Goal: Task Accomplishment & Management: Manage account settings

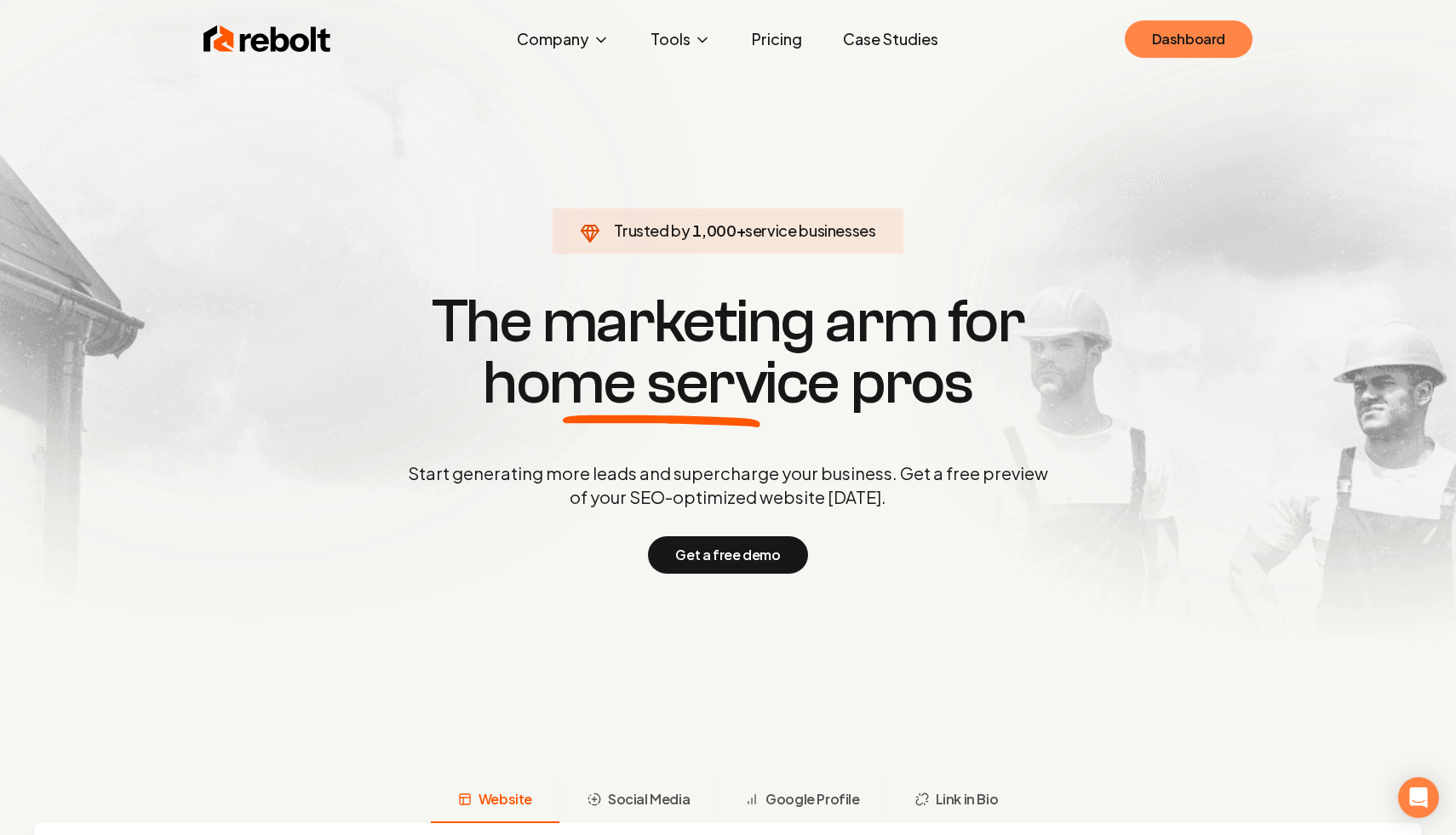
click at [1189, 44] on link "Dashboard" at bounding box center [1188, 39] width 128 height 37
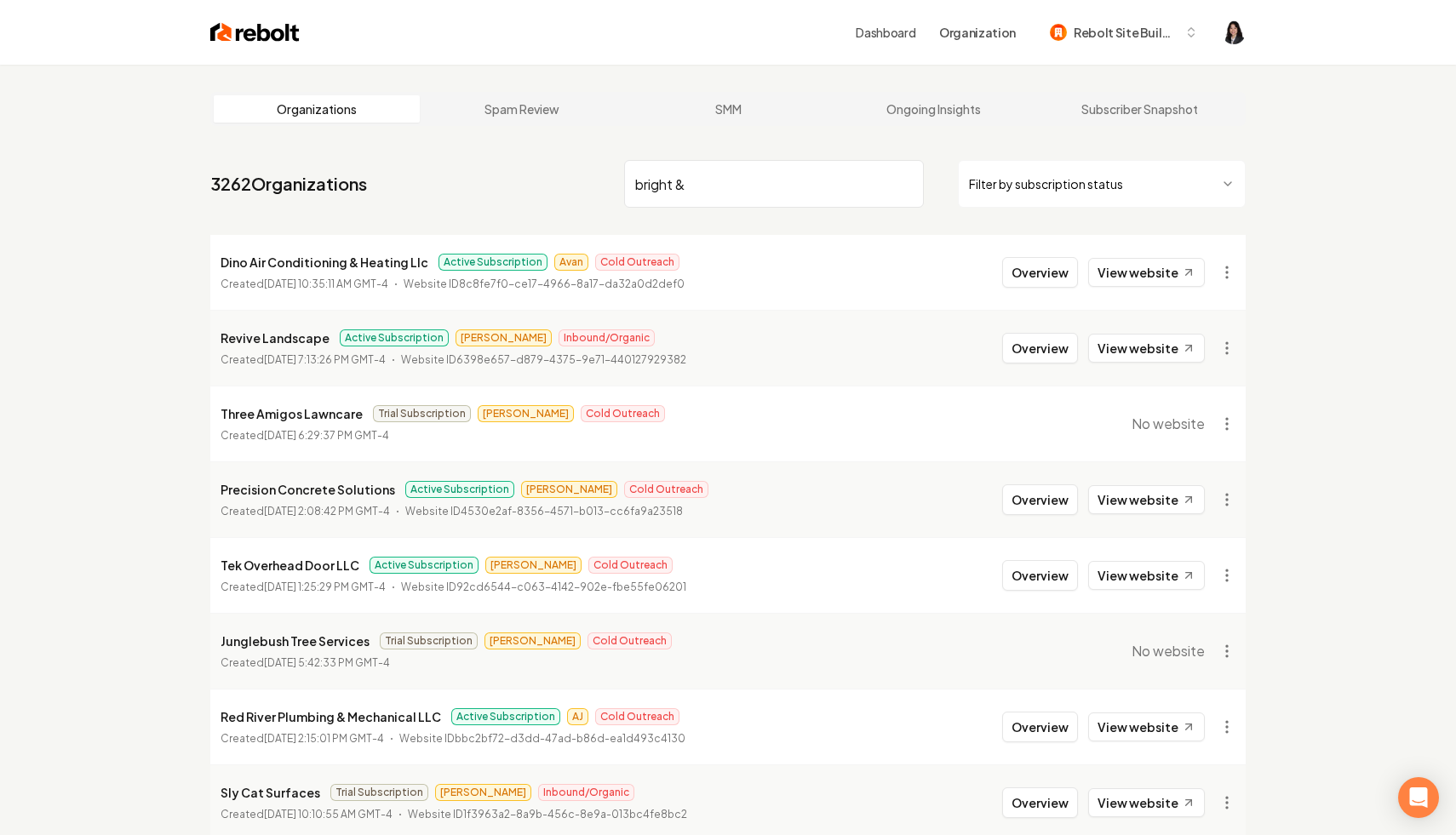
type input "bright &"
click at [731, 184] on input "bright &" at bounding box center [773, 184] width 300 height 48
click at [699, 180] on input "bright &" at bounding box center [773, 184] width 300 height 48
click at [684, 183] on input "bright &" at bounding box center [773, 184] width 300 height 48
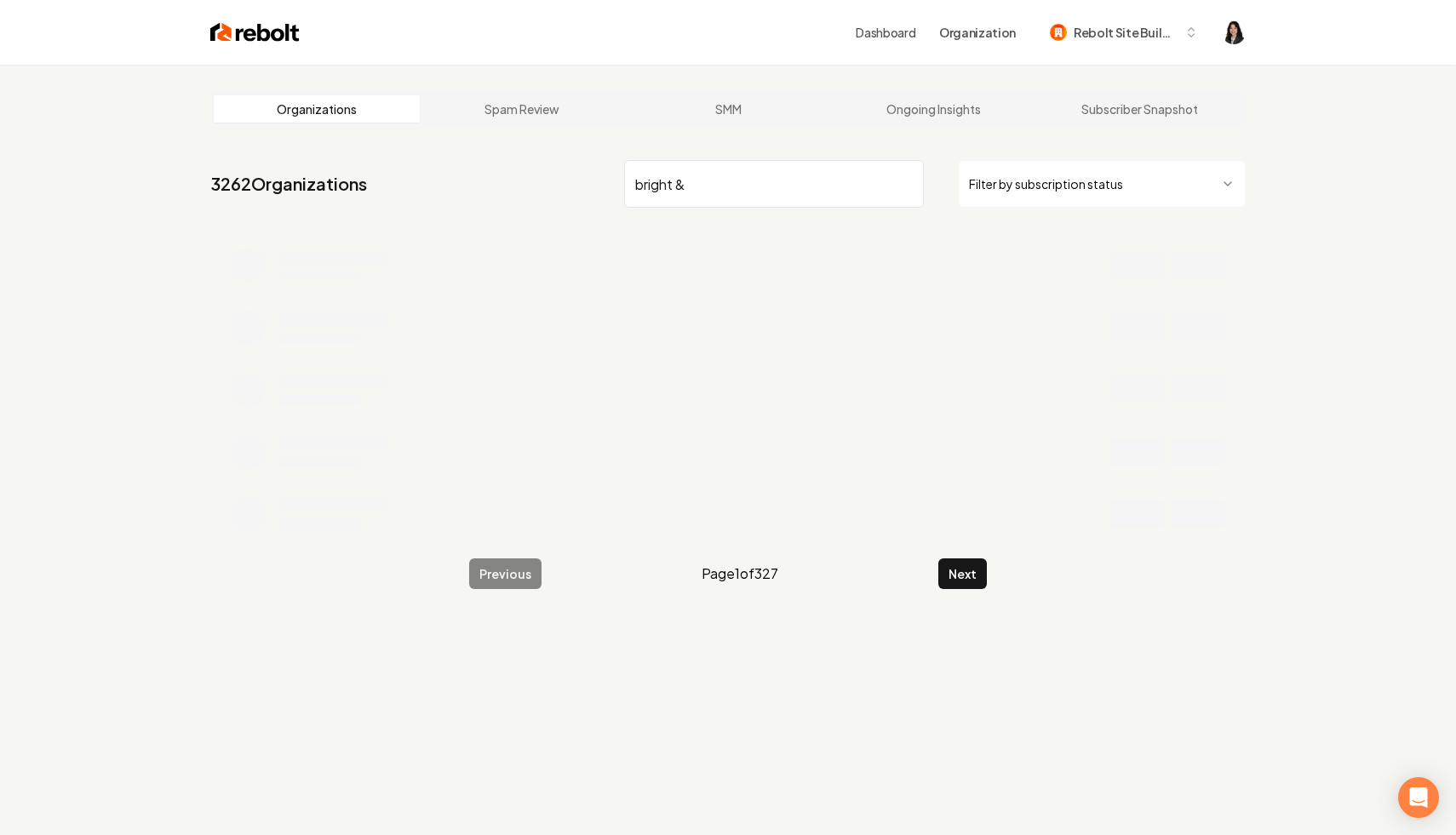
click at [646, 185] on input "bright &" at bounding box center [773, 184] width 300 height 48
click at [705, 185] on input "bright &" at bounding box center [773, 184] width 300 height 48
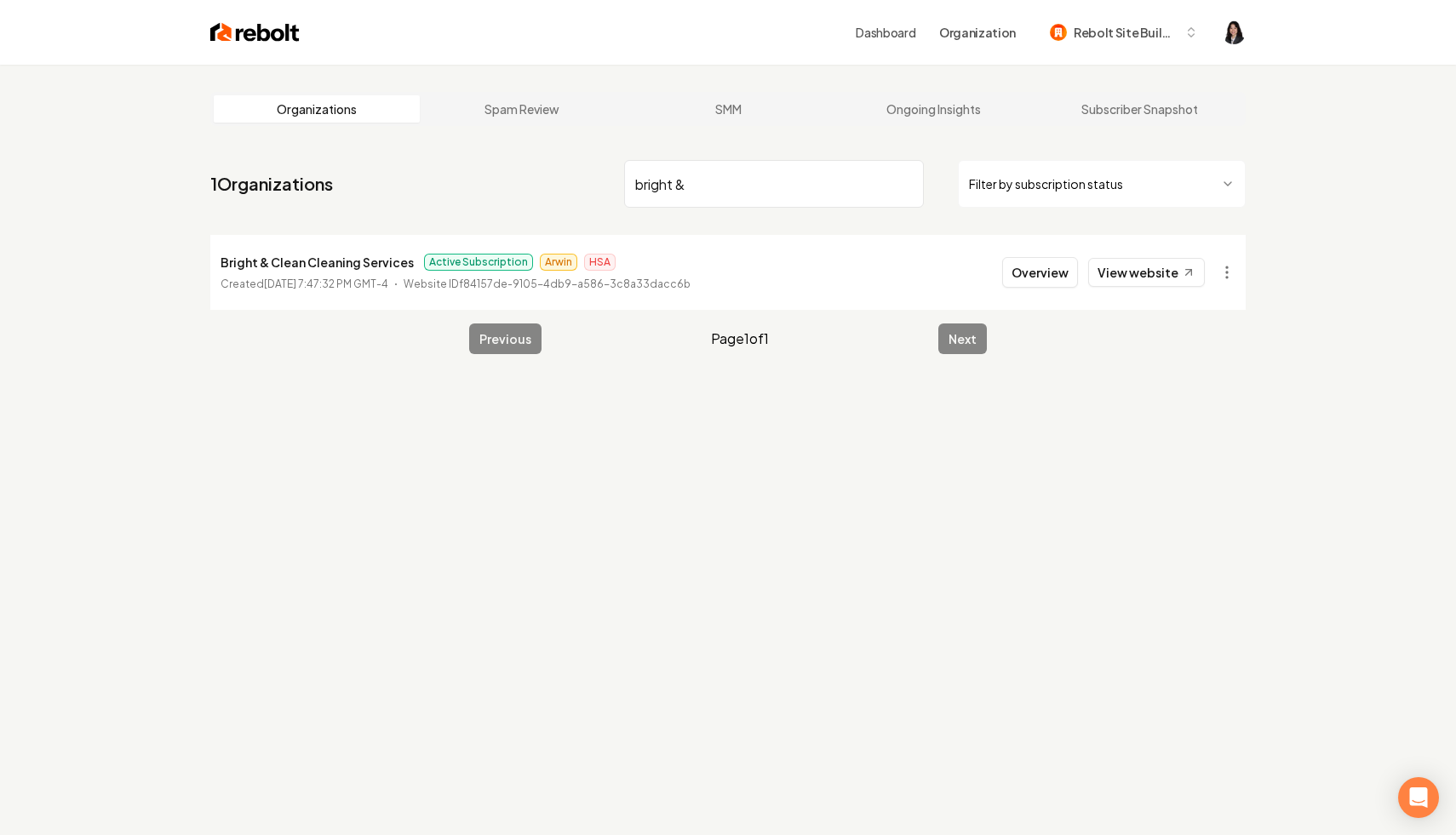
drag, startPoint x: 716, startPoint y: 188, endPoint x: 521, endPoint y: 170, distance: 195.8
click at [521, 170] on nav "1 Organizations bright & Filter by subscription status" at bounding box center [728, 190] width 1035 height 75
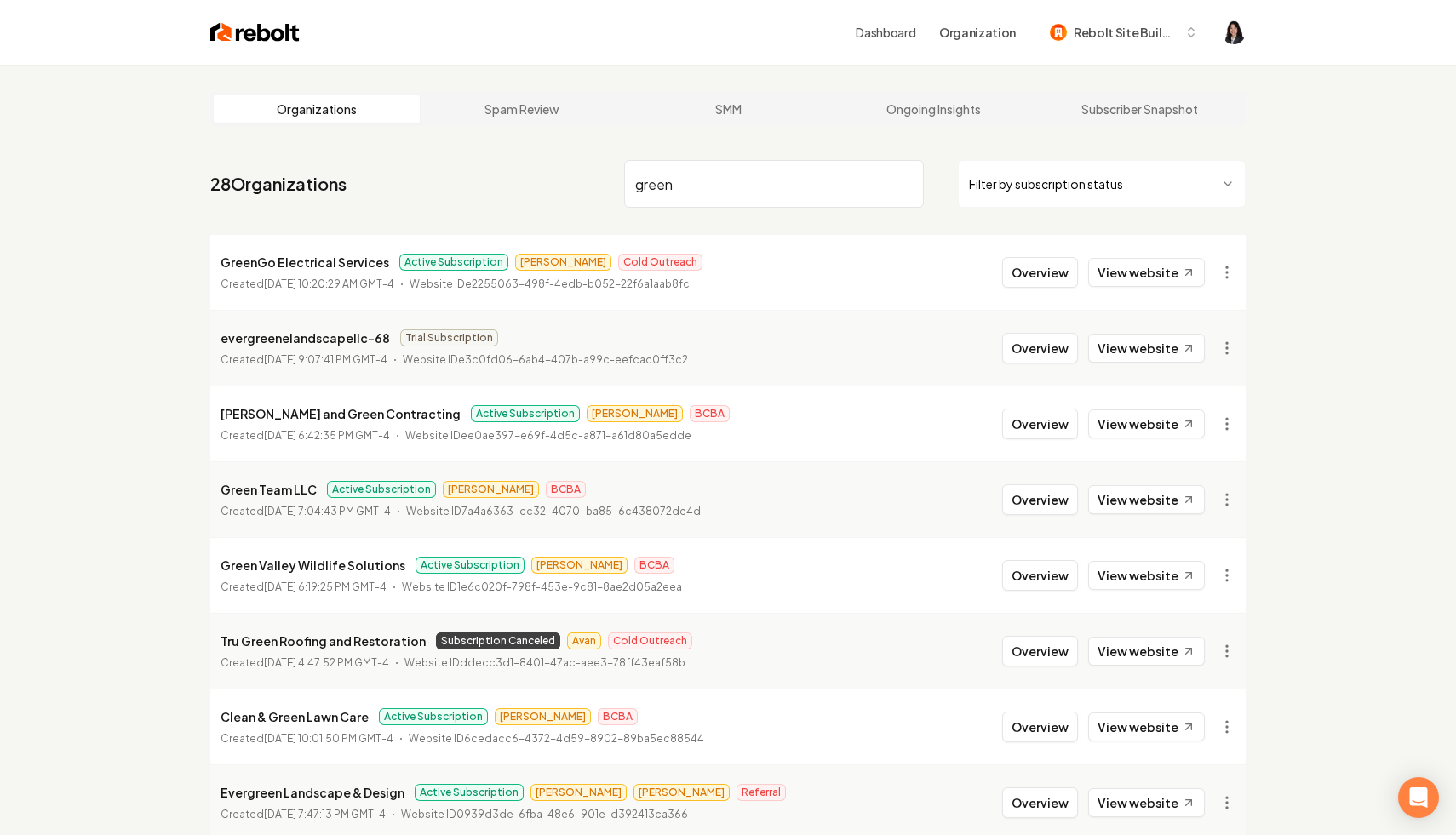
drag, startPoint x: 693, startPoint y: 199, endPoint x: 476, endPoint y: 183, distance: 217.6
click at [476, 183] on nav "28 Organizations green Filter by subscription status" at bounding box center [728, 190] width 1035 height 75
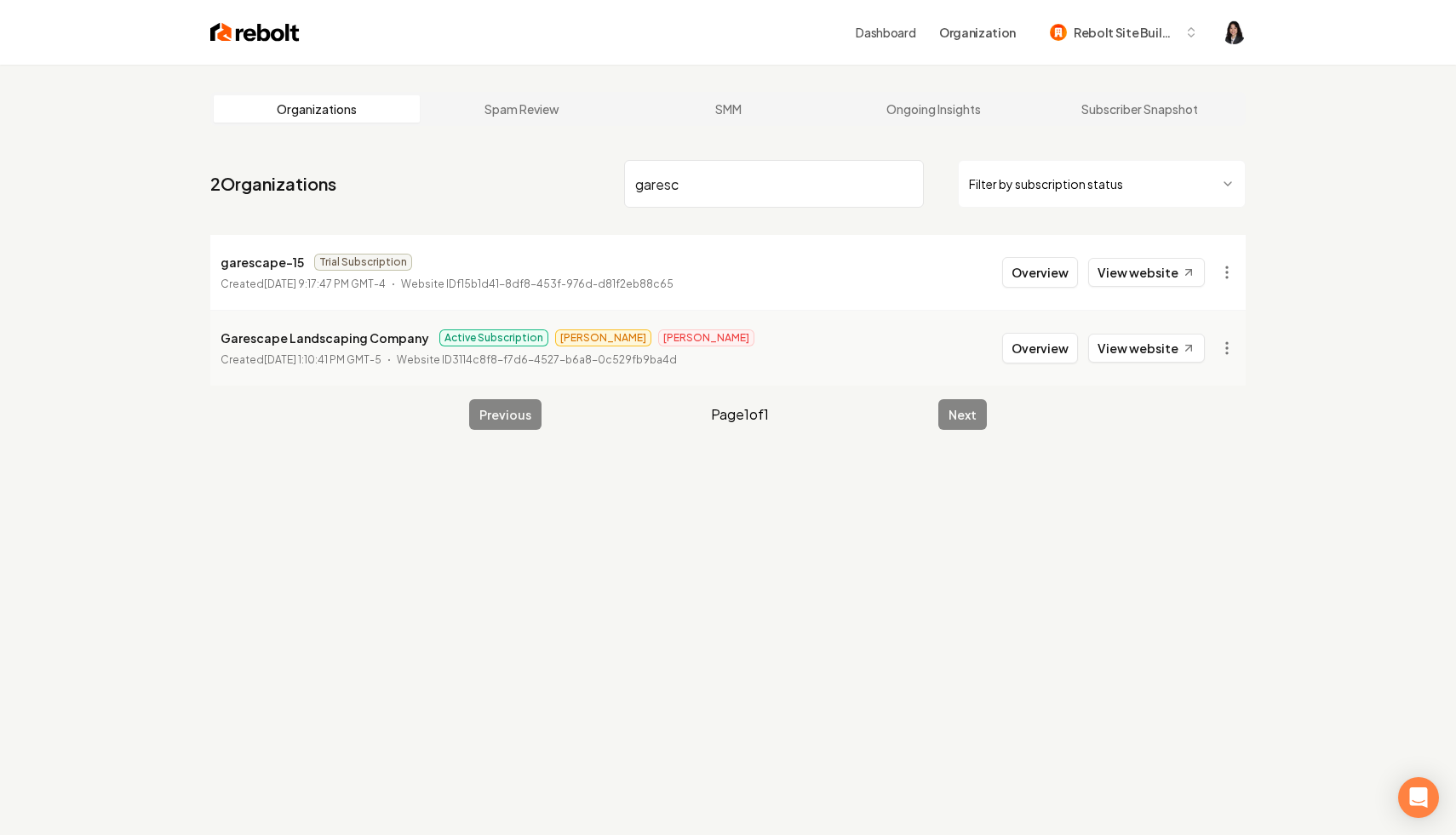
drag, startPoint x: 719, startPoint y: 194, endPoint x: 518, endPoint y: 183, distance: 201.3
click at [518, 183] on nav "2 Organizations garesc Filter by subscription status" at bounding box center [728, 190] width 1035 height 75
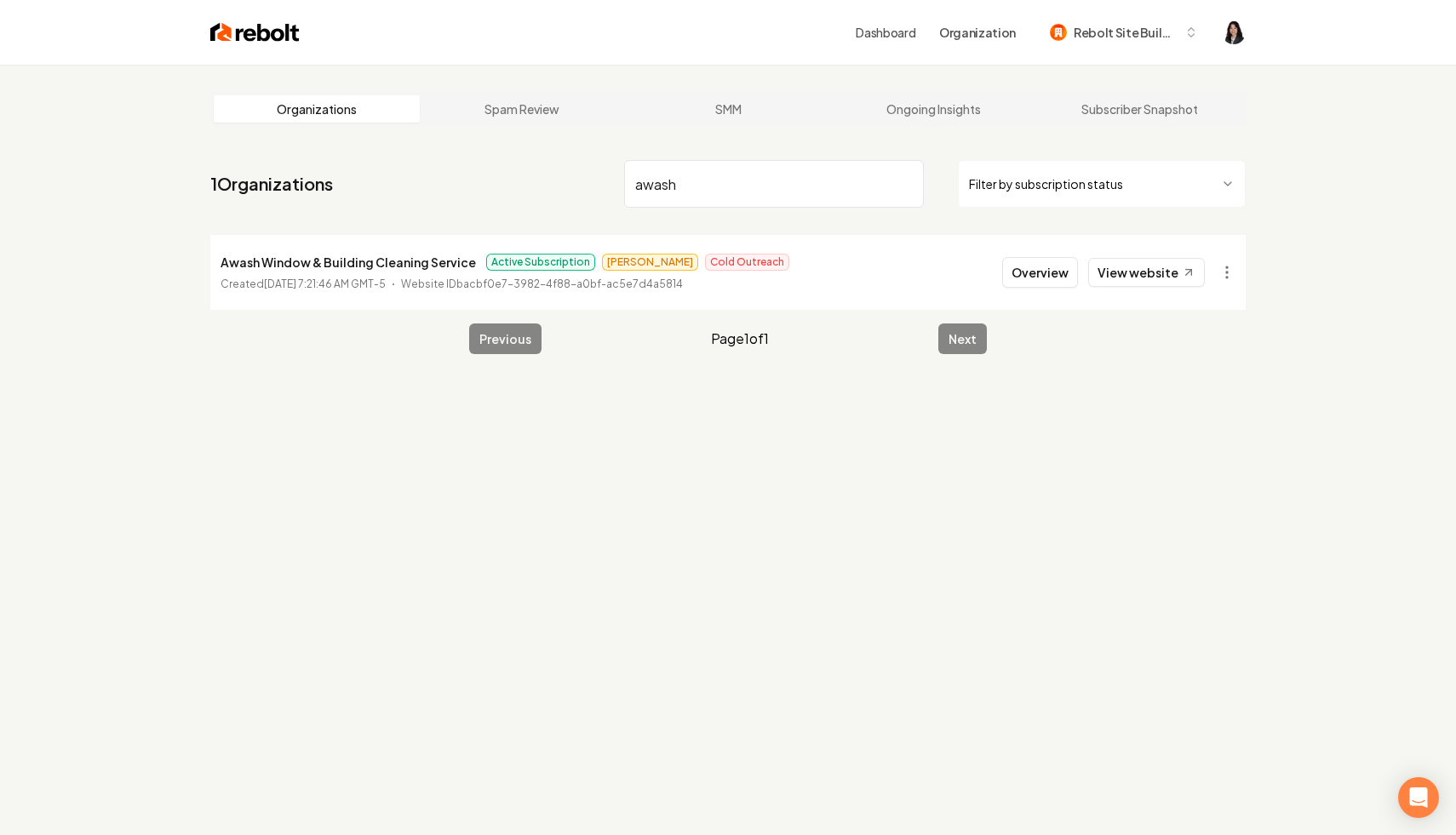
drag, startPoint x: 715, startPoint y: 174, endPoint x: 706, endPoint y: 195, distance: 22.8
click at [706, 195] on input "awash" at bounding box center [773, 184] width 300 height 48
drag, startPoint x: 717, startPoint y: 185, endPoint x: 544, endPoint y: 182, distance: 173.0
click at [544, 182] on nav "1 Organizations mjs Filter by subscription status" at bounding box center [728, 190] width 1035 height 75
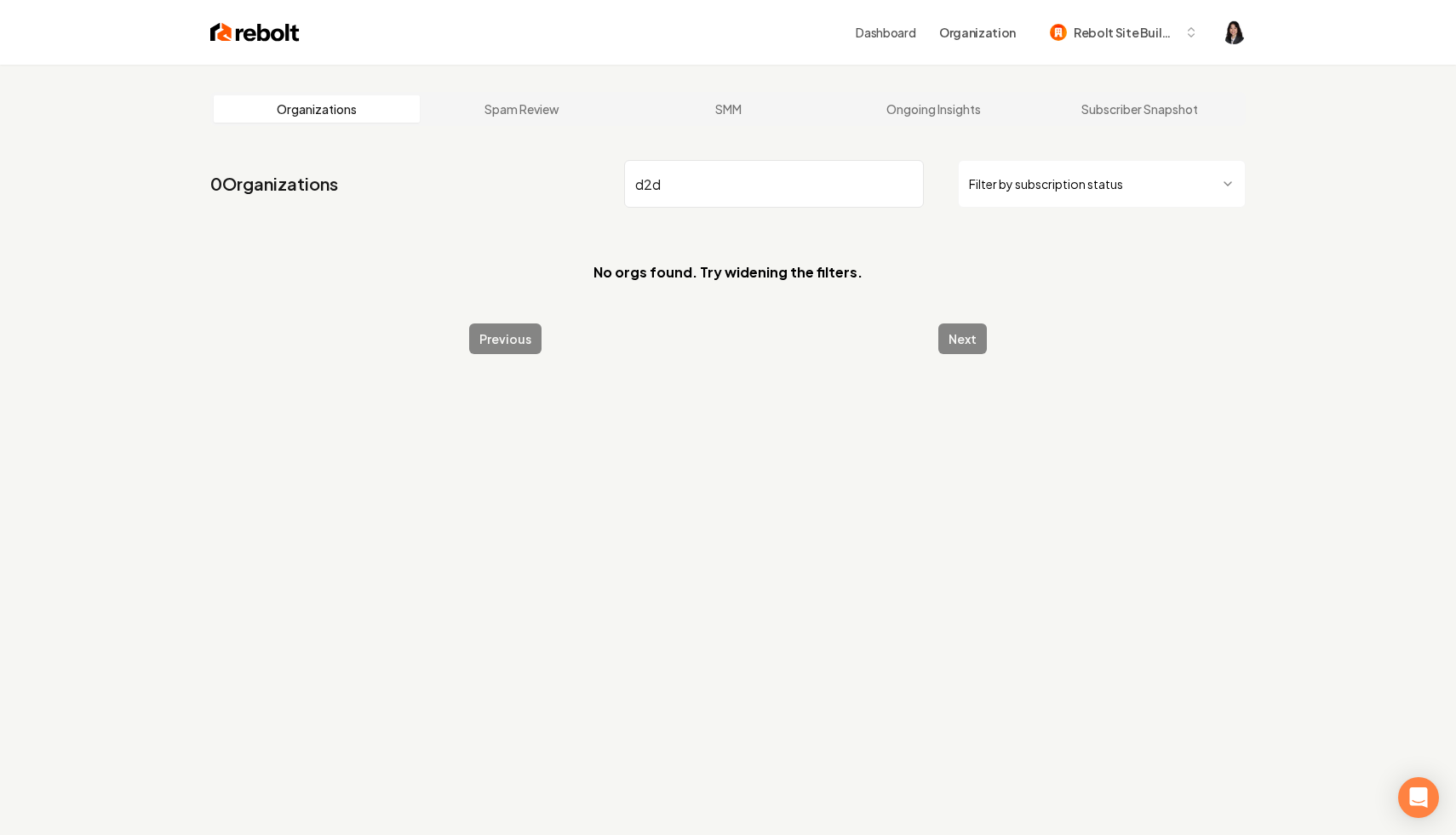
type input "d2d"
click at [905, 185] on input "d2d" at bounding box center [773, 184] width 300 height 48
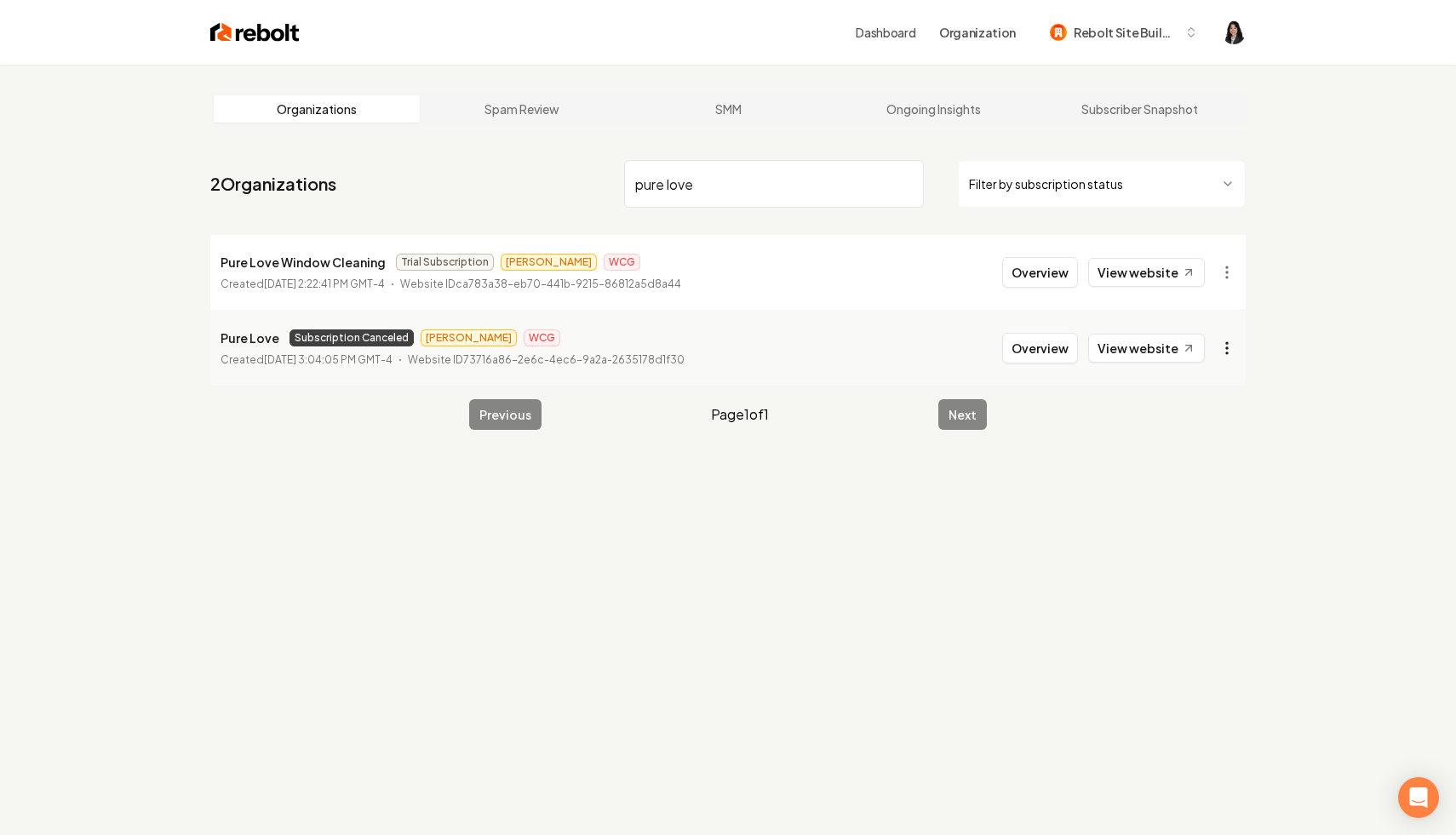
click at [1227, 345] on html "Dashboard Organization Rebolt Site Builder Organizations Spam Review SMM Ongoin…" at bounding box center [728, 417] width 1456 height 835
click at [1182, 502] on link "View in Stripe" at bounding box center [1186, 496] width 108 height 27
click at [910, 180] on input "pure love" at bounding box center [773, 184] width 300 height 48
type input "pure loveh"
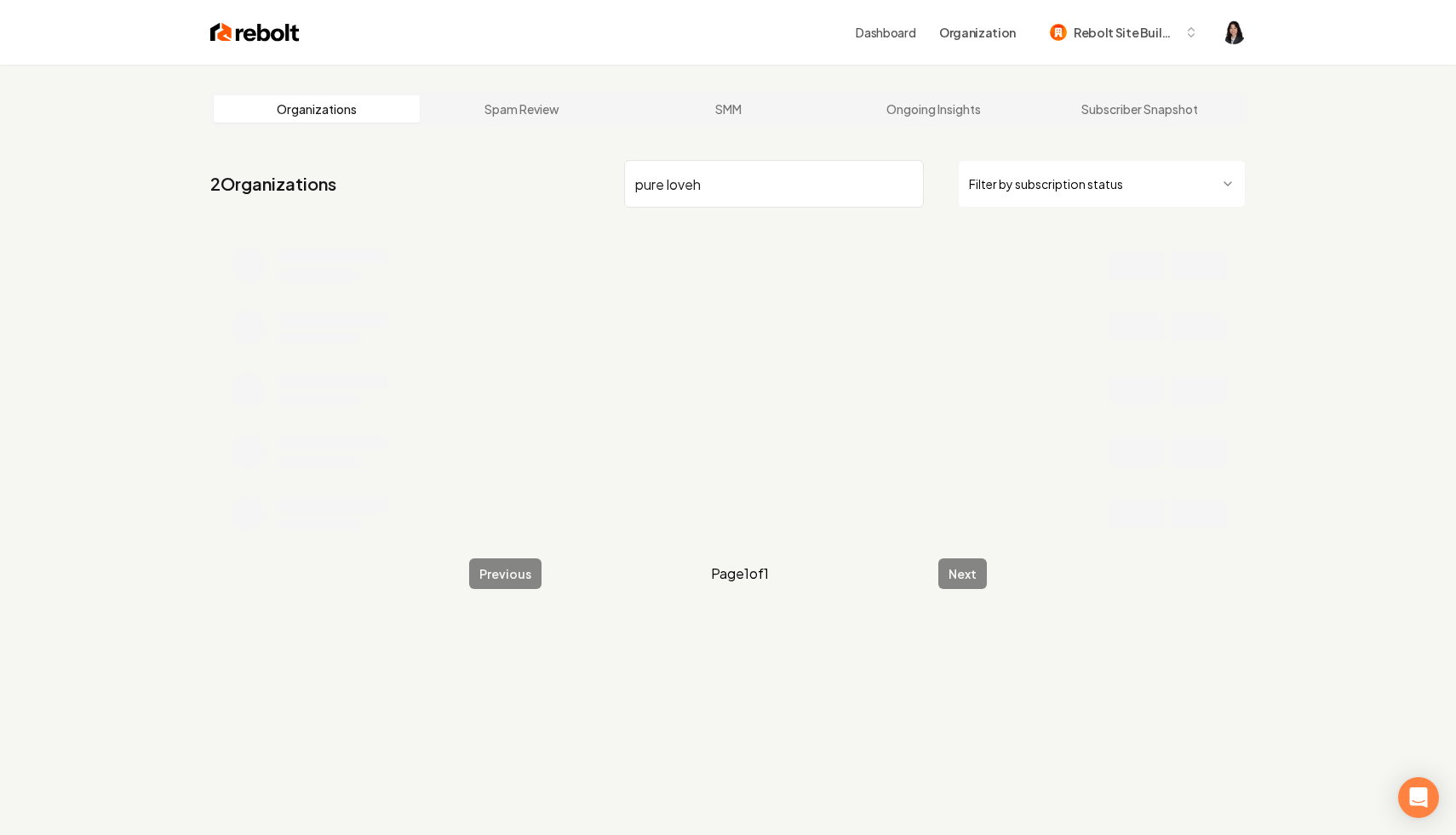
click at [905, 183] on input "pure loveh" at bounding box center [773, 184] width 300 height 48
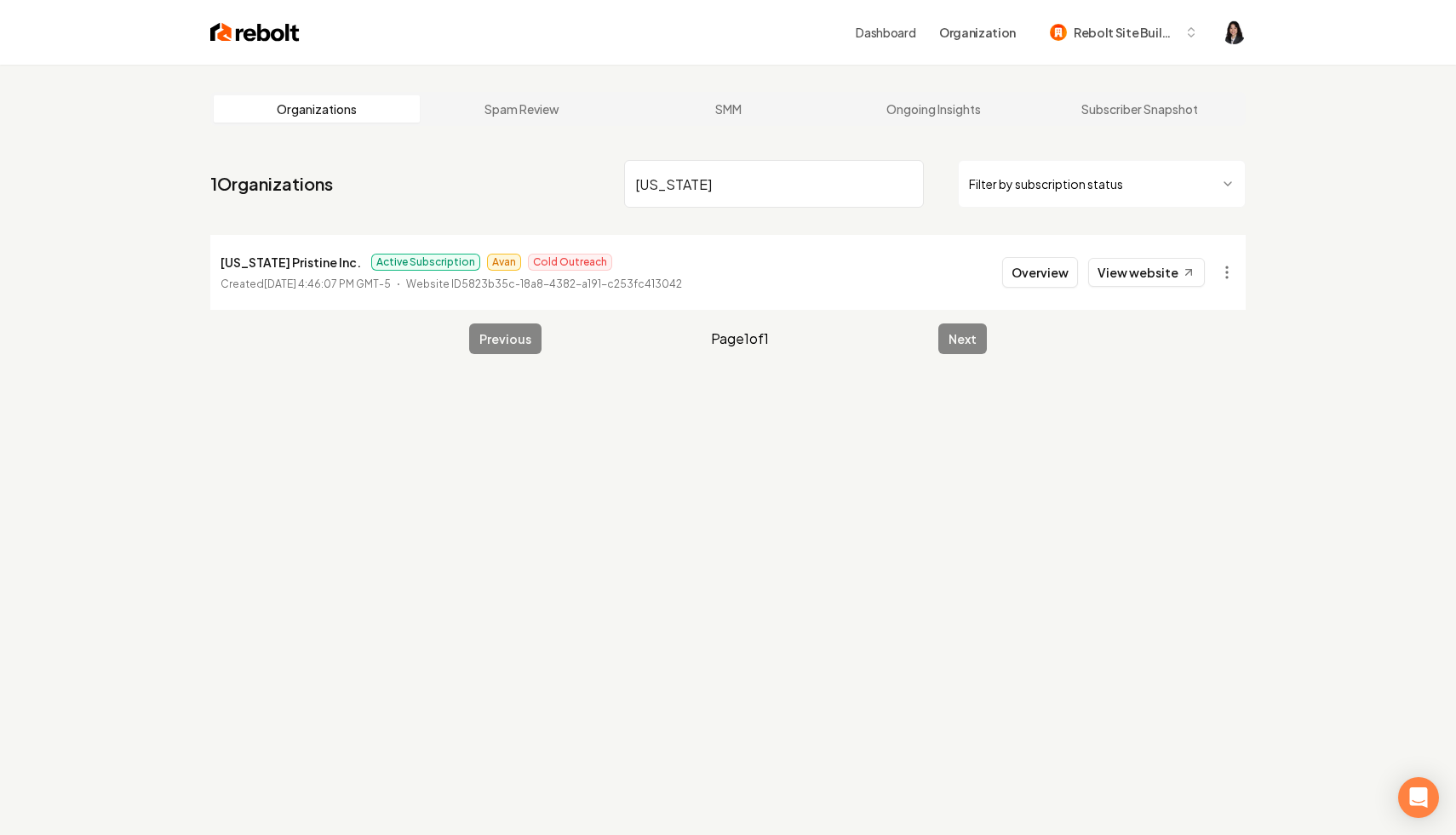
type input "[US_STATE]"
click at [1234, 279] on html "Dashboard Organization Rebolt Site Builder Organizations Spam Review SMM Ongoin…" at bounding box center [728, 417] width 1456 height 835
click at [1204, 417] on link "View in Stripe" at bounding box center [1186, 420] width 108 height 27
